Goal: Task Accomplishment & Management: Use online tool/utility

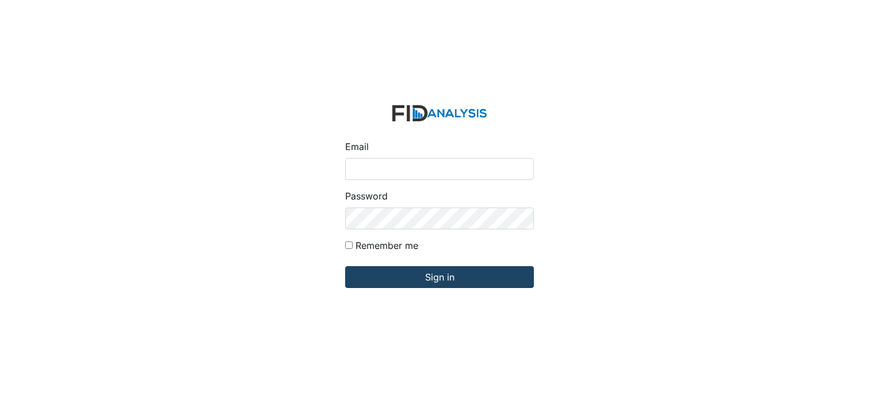
type input "[PERSON_NAME][EMAIL_ADDRESS][DOMAIN_NAME]"
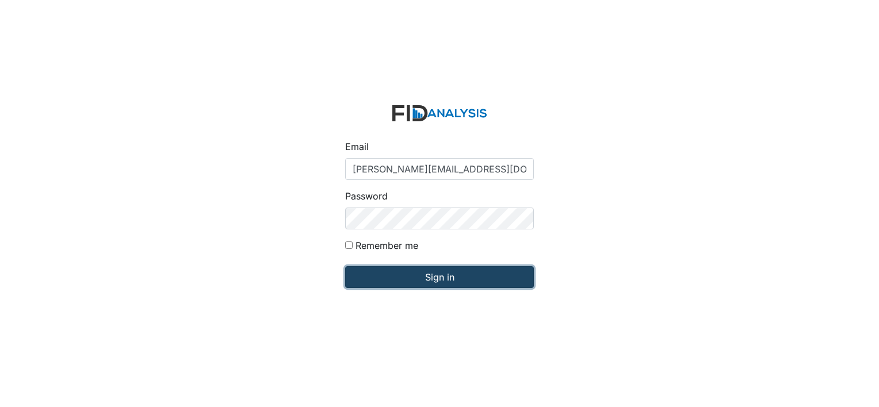
click at [385, 274] on input "Sign in" at bounding box center [439, 277] width 189 height 22
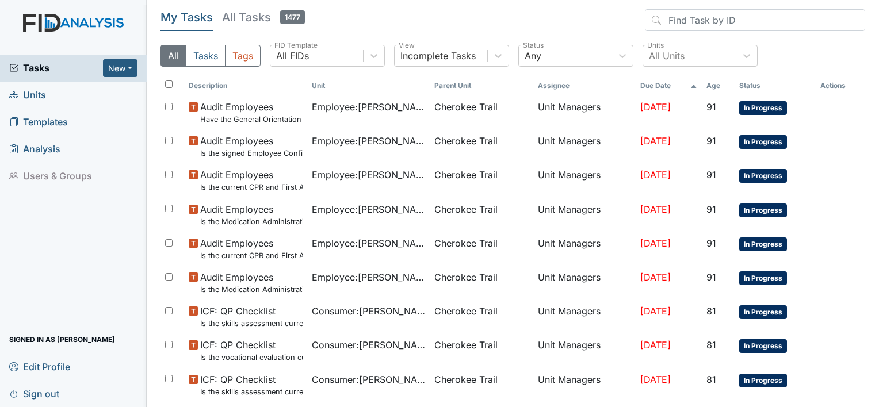
click at [33, 97] on span "Units" at bounding box center [27, 95] width 37 height 18
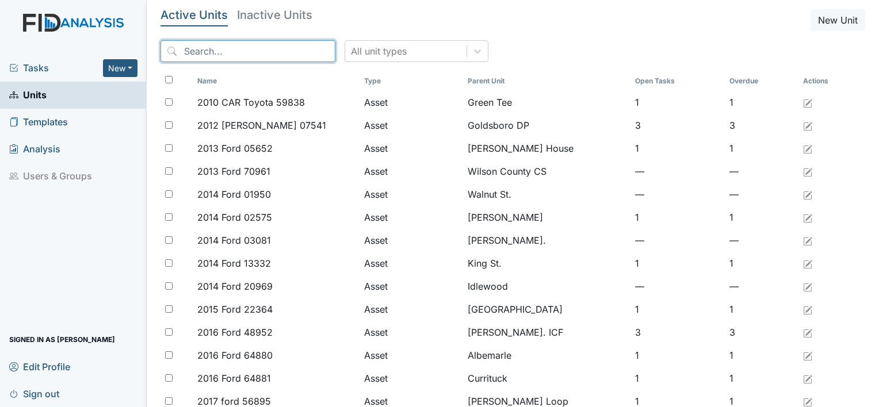
click at [221, 49] on input "search" at bounding box center [248, 51] width 175 height 22
type input "c"
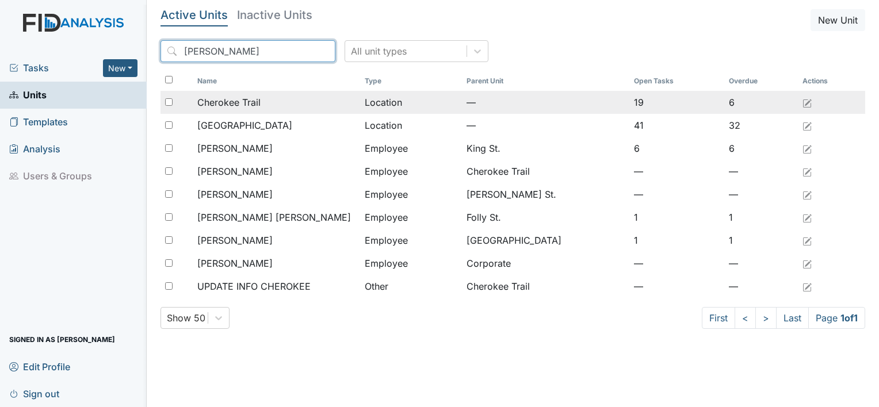
type input "Cher"
click at [256, 99] on span "Cherokee Trail" at bounding box center [228, 103] width 63 height 14
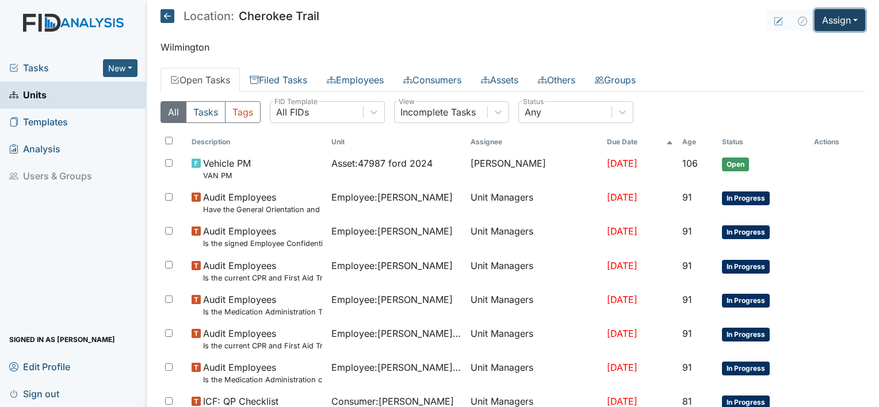
click at [845, 20] on button "Assign" at bounding box center [840, 20] width 51 height 22
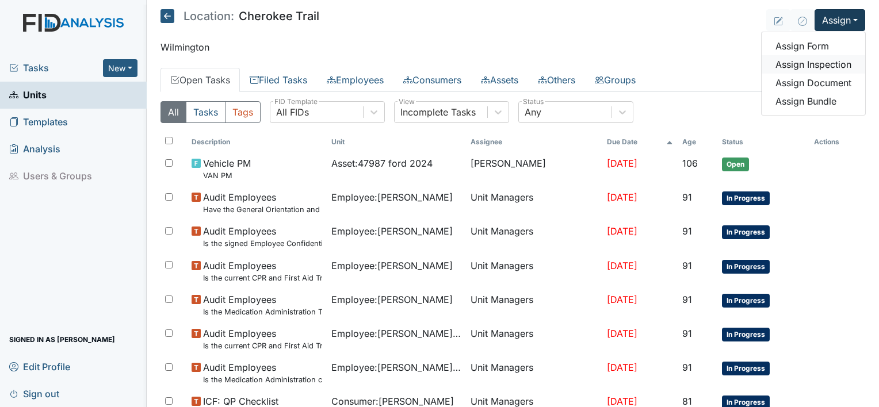
click at [830, 62] on link "Assign Inspection" at bounding box center [814, 64] width 104 height 18
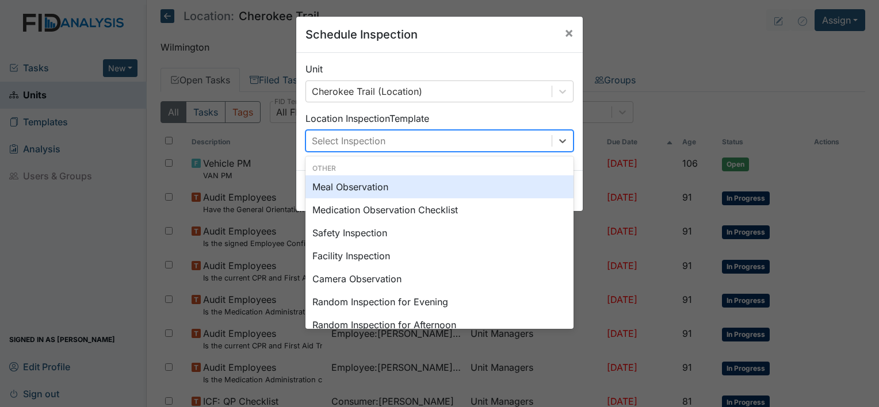
click at [480, 138] on div "Select Inspection" at bounding box center [429, 141] width 246 height 21
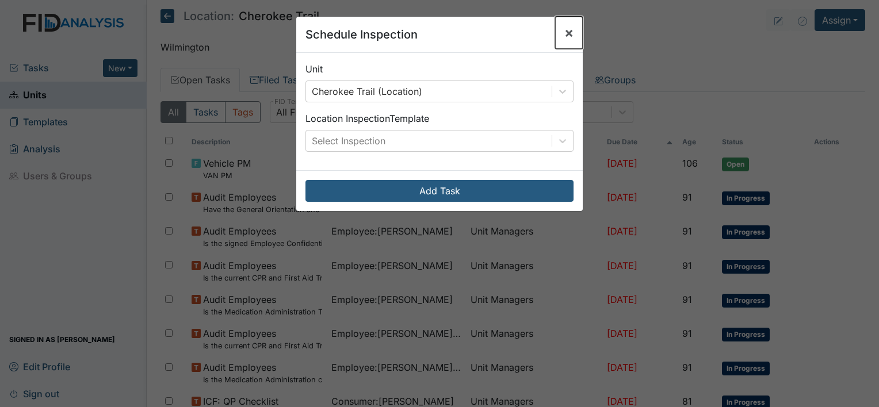
click at [565, 32] on span "×" at bounding box center [569, 32] width 9 height 17
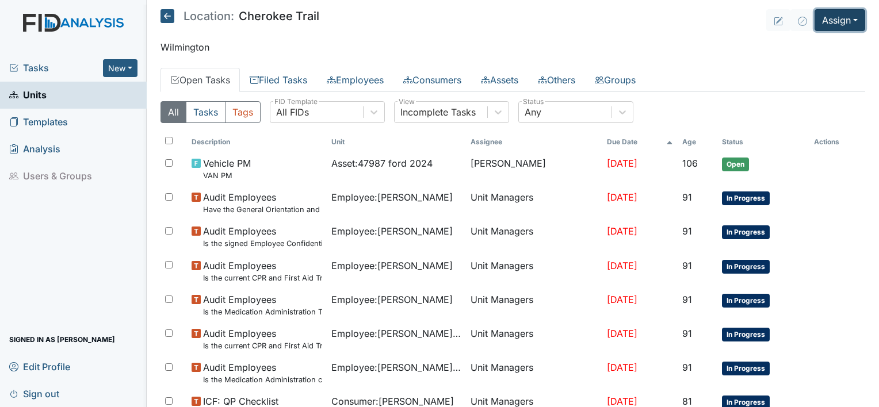
click at [842, 22] on button "Assign" at bounding box center [840, 20] width 51 height 22
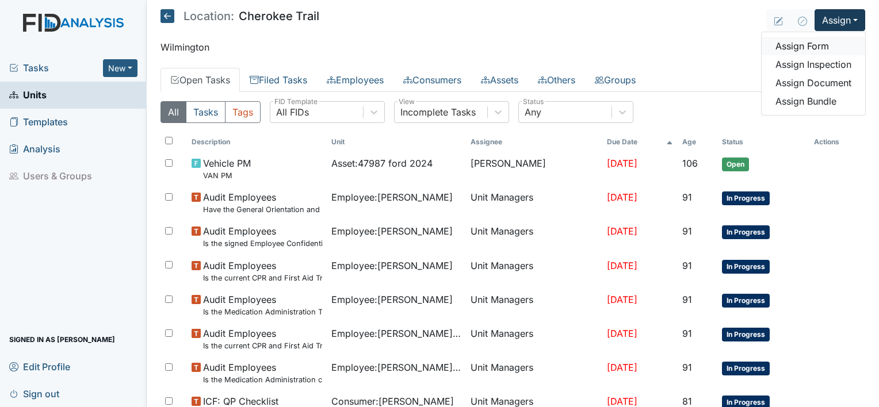
click at [797, 47] on link "Assign Form" at bounding box center [814, 46] width 104 height 18
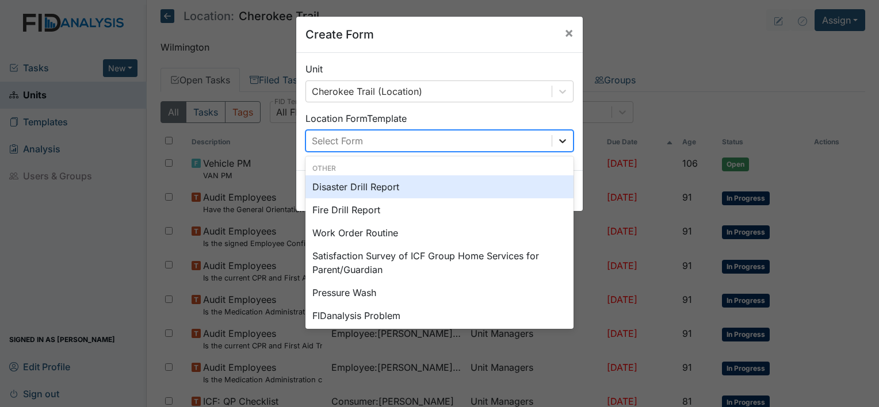
click at [559, 140] on icon at bounding box center [562, 141] width 7 height 4
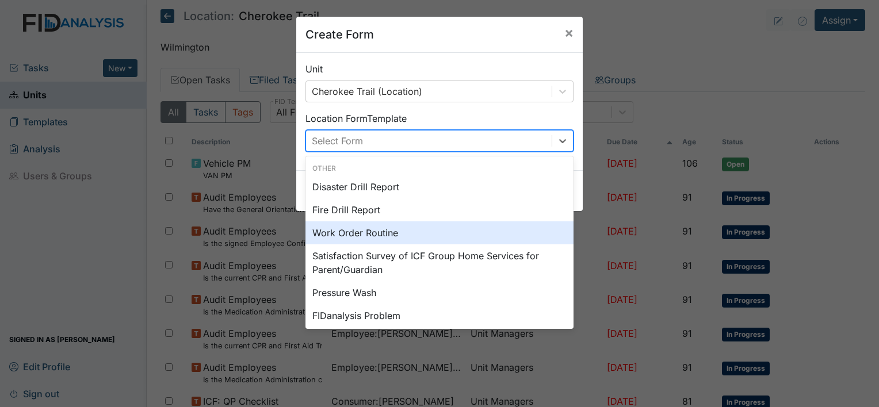
click at [363, 234] on div "Work Order Routine" at bounding box center [440, 233] width 268 height 23
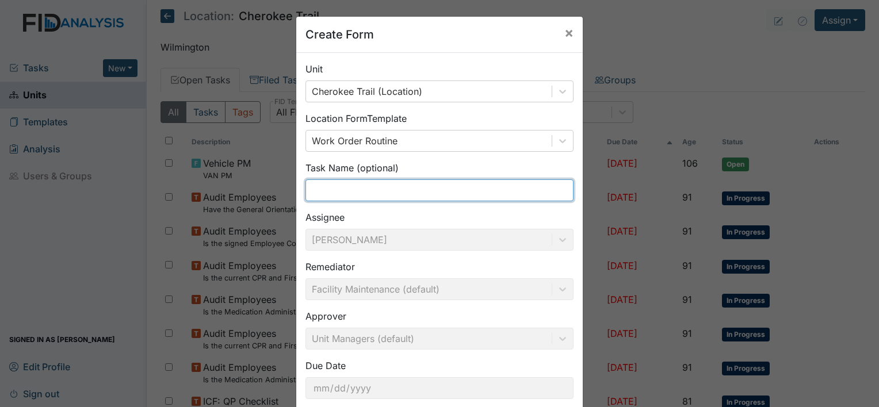
click at [374, 188] on input "text" at bounding box center [440, 191] width 268 height 22
type input "o"
type input "p"
type input "P"
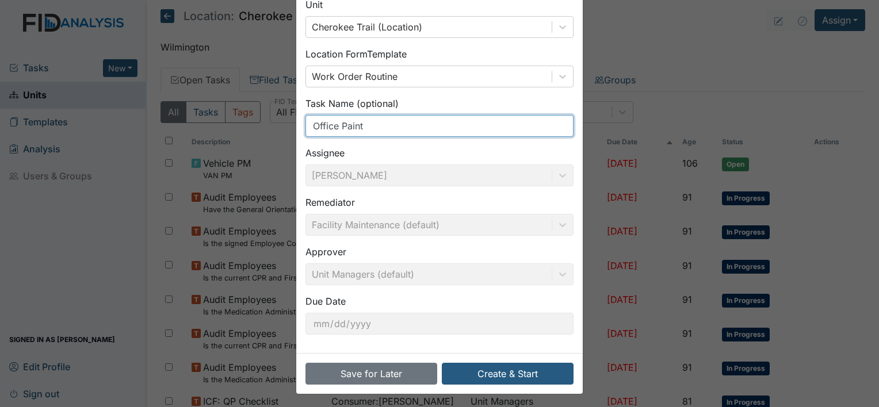
scroll to position [67, 0]
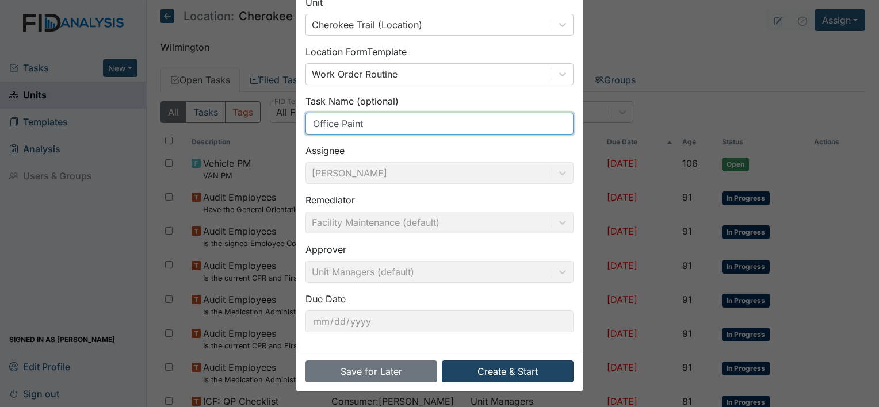
type input "Office Paint"
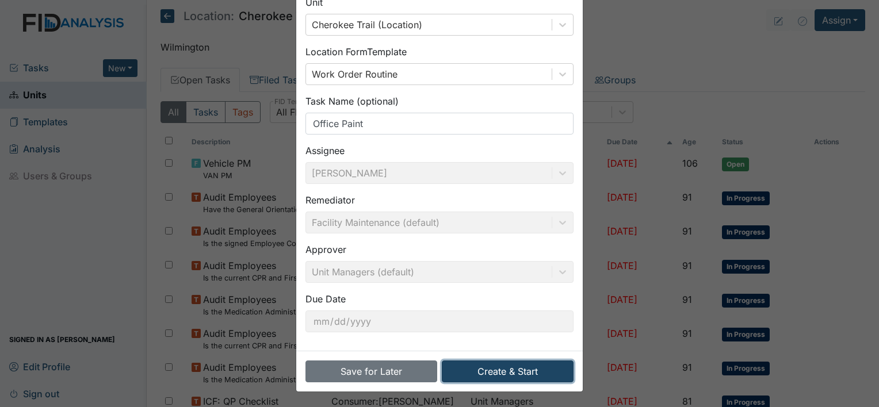
click at [509, 375] on button "Create & Start" at bounding box center [508, 372] width 132 height 22
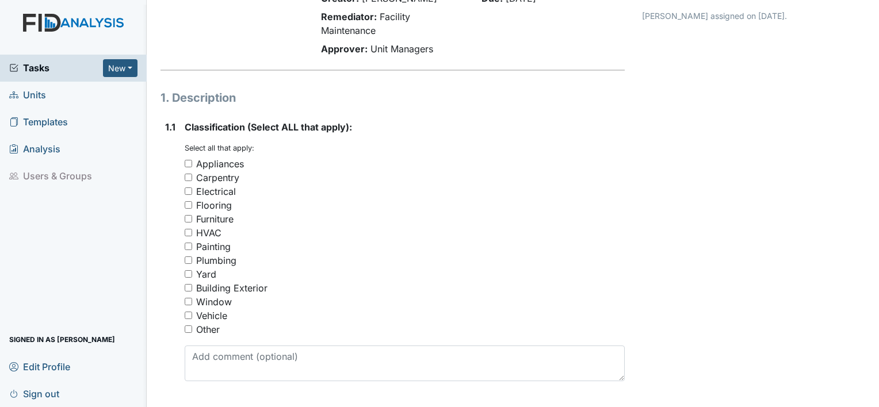
scroll to position [115, 0]
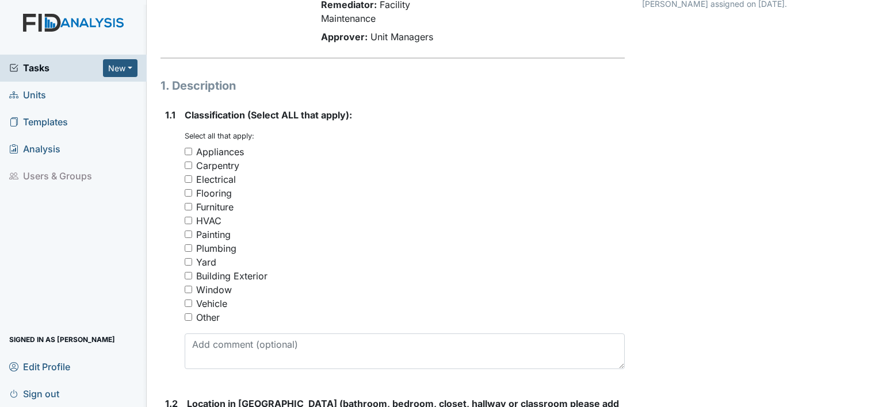
click at [187, 233] on input "Painting" at bounding box center [188, 234] width 7 height 7
checkbox input "true"
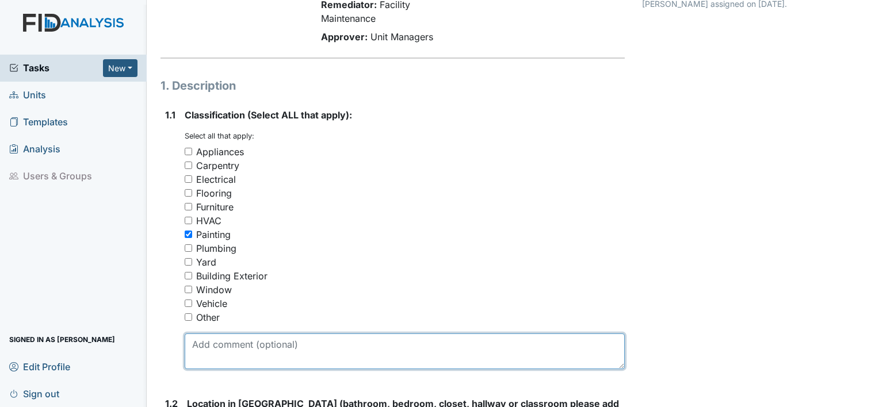
click at [239, 354] on textarea at bounding box center [405, 352] width 440 height 36
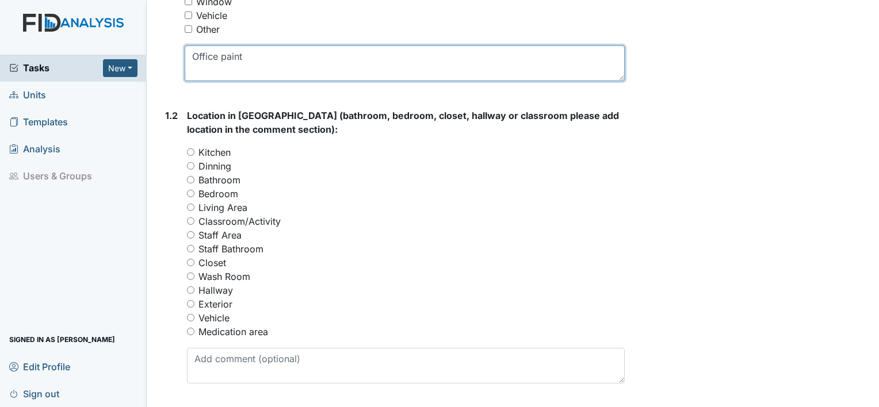
scroll to position [460, 0]
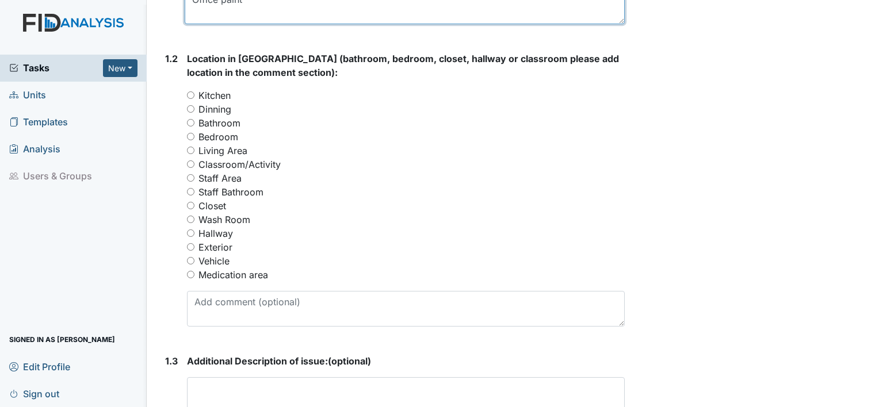
type textarea "Office paint"
